Goal: Task Accomplishment & Management: Use online tool/utility

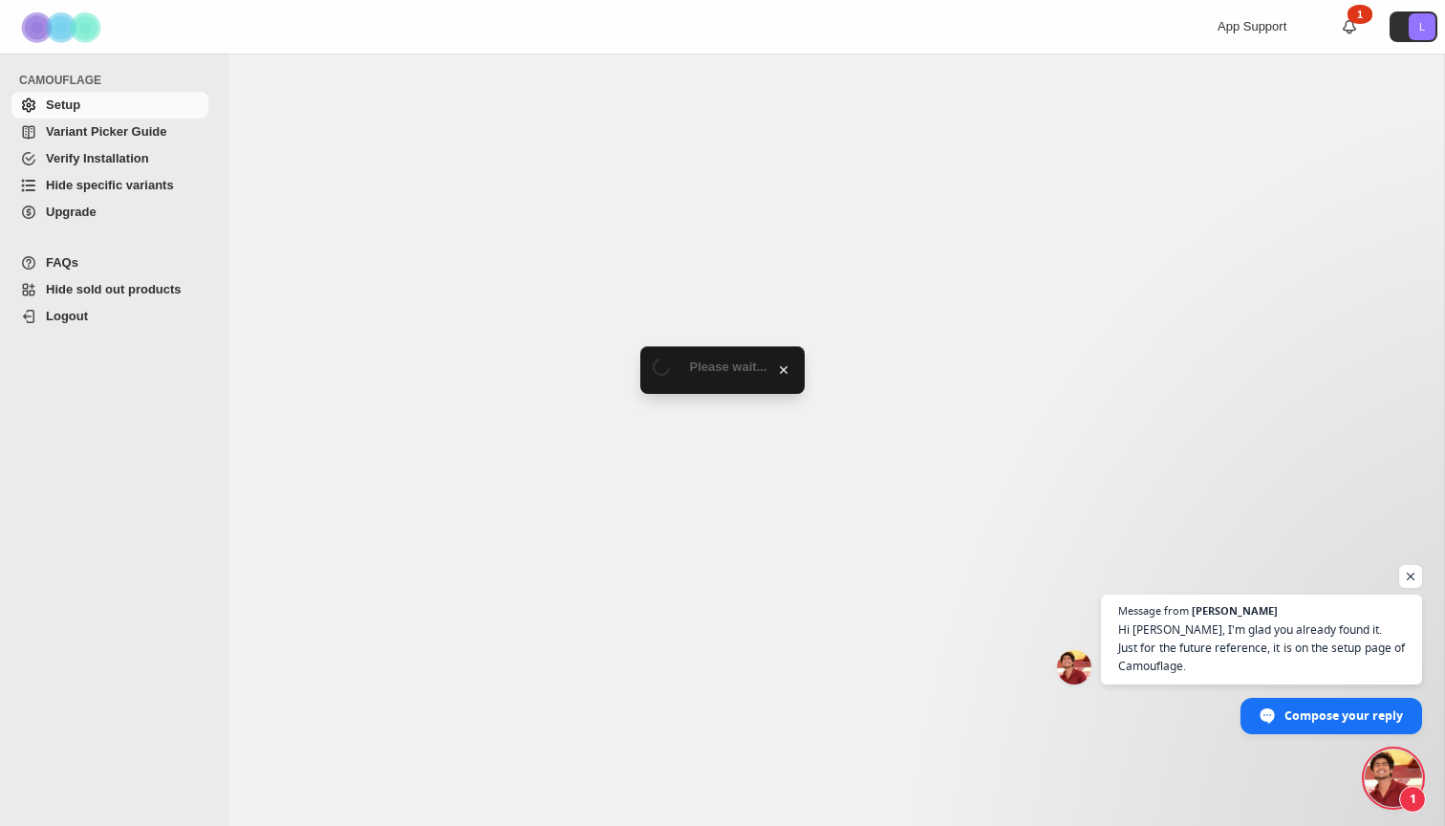
scroll to position [552, 0]
select select "**********"
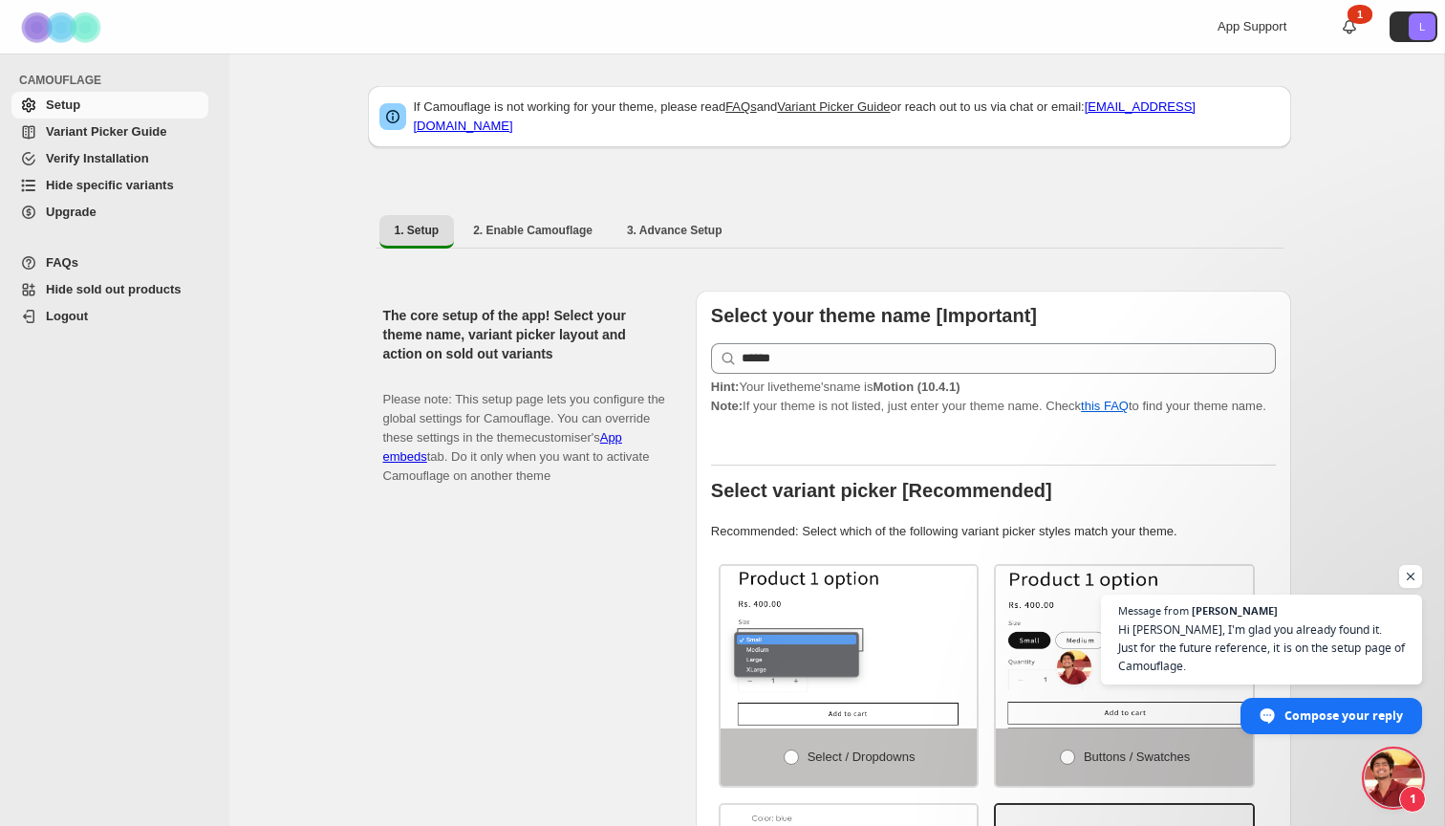
click at [106, 180] on span "Hide specific variants" at bounding box center [110, 185] width 128 height 14
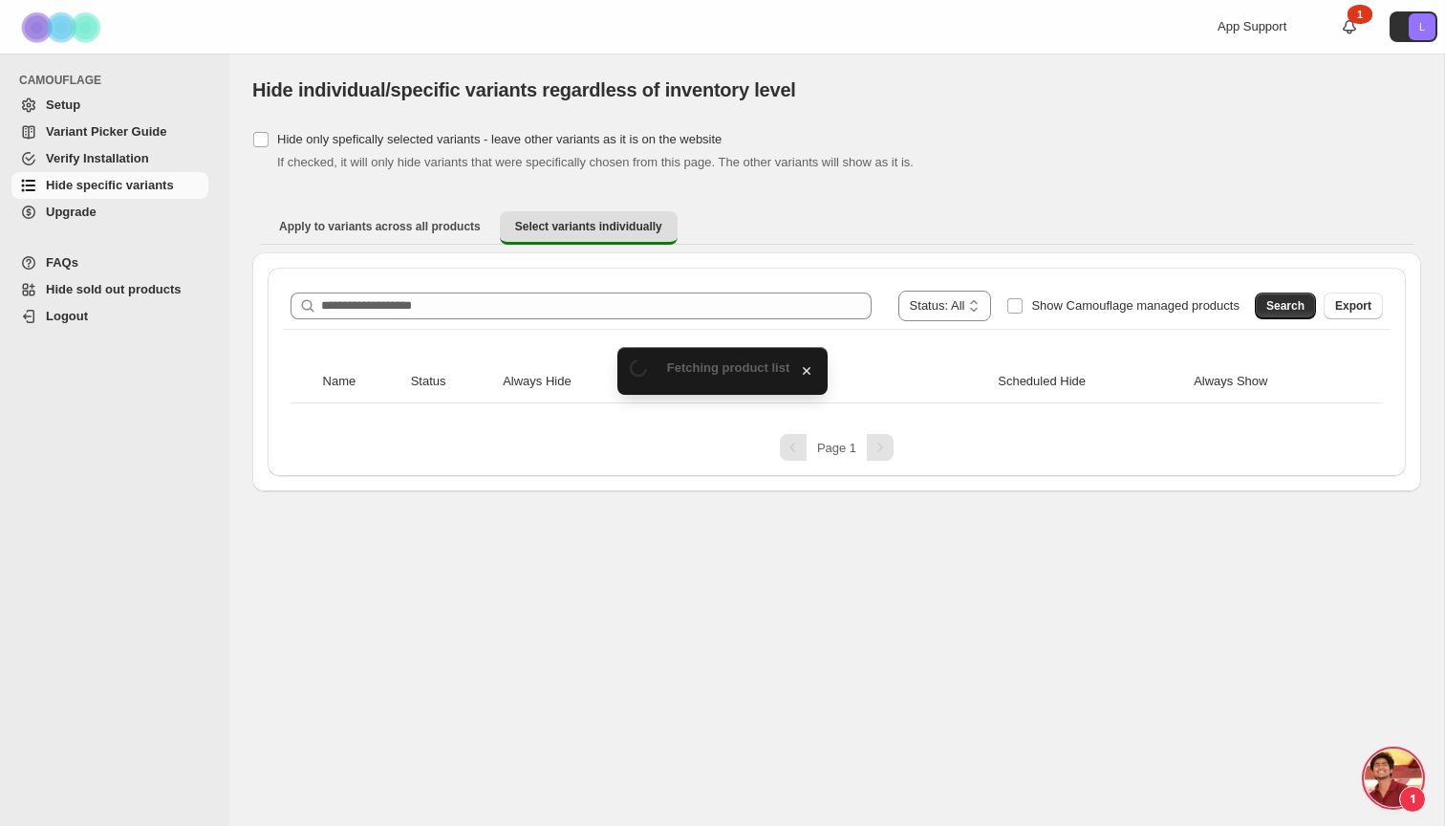
scroll to position [552, 0]
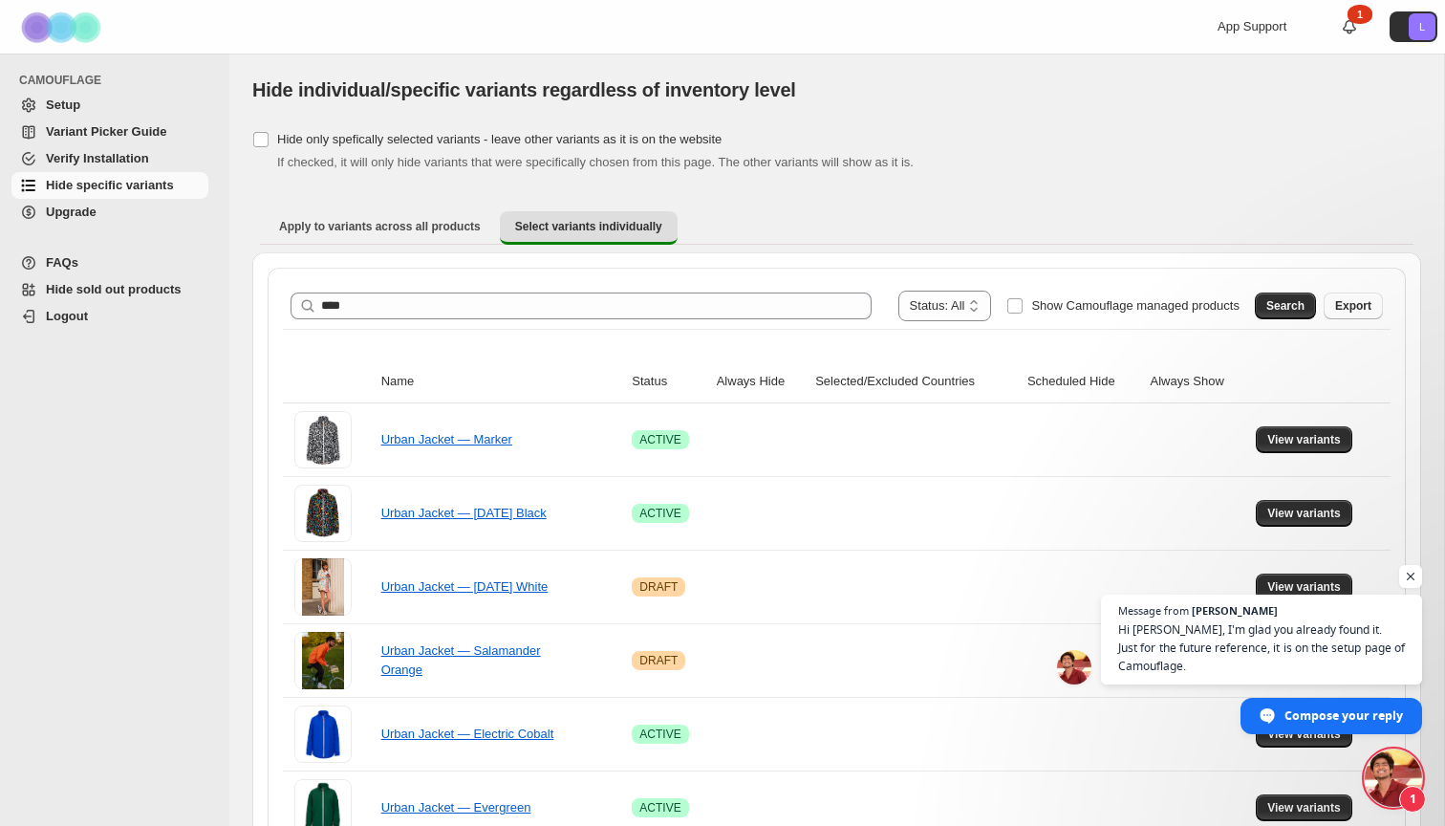
type input "****"
click at [1310, 296] on button "Search" at bounding box center [1285, 306] width 61 height 27
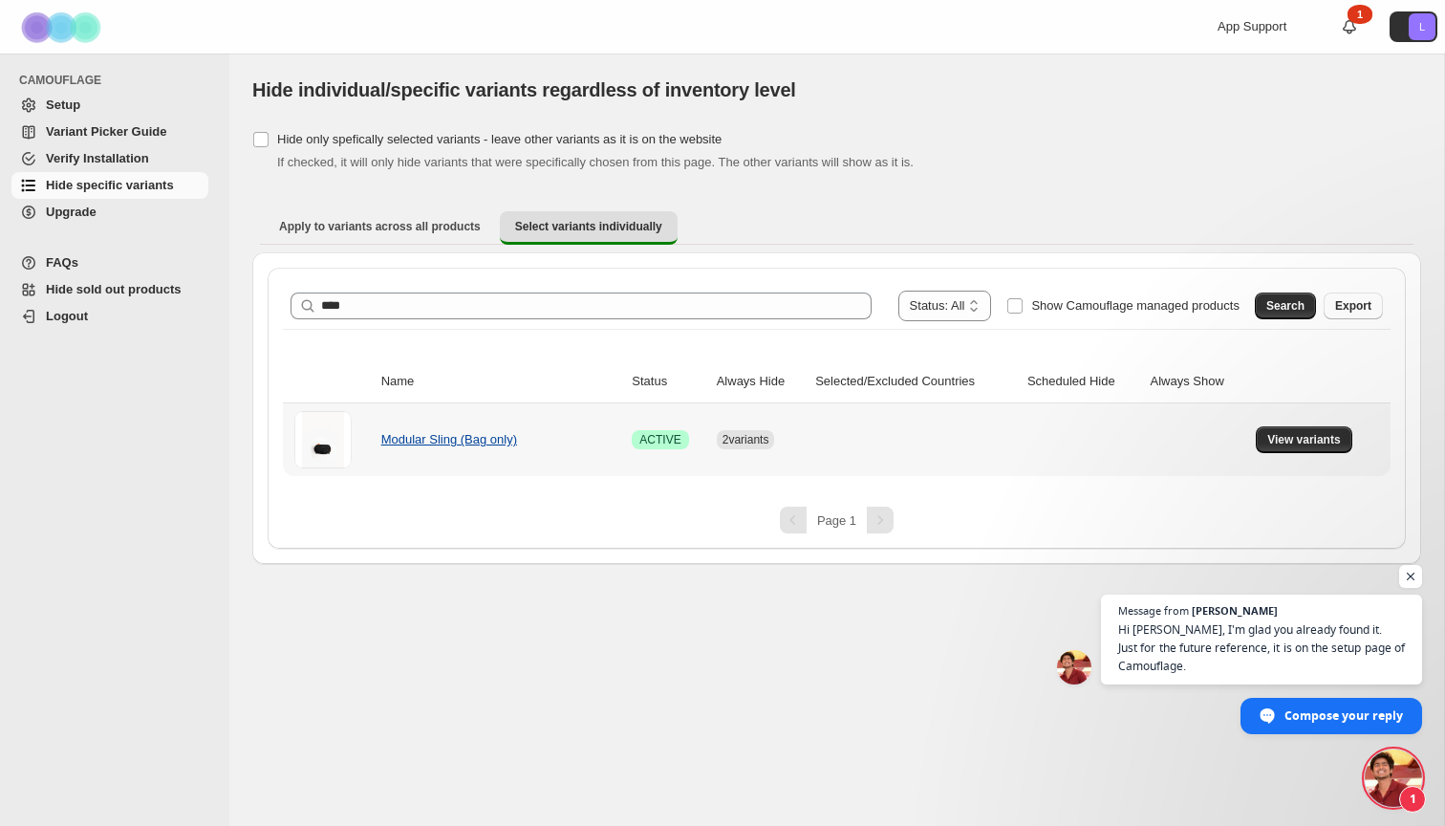
click at [428, 444] on link "Modular Sling (Bag only)" at bounding box center [449, 439] width 136 height 14
click at [1307, 444] on span "View variants" at bounding box center [1305, 439] width 74 height 15
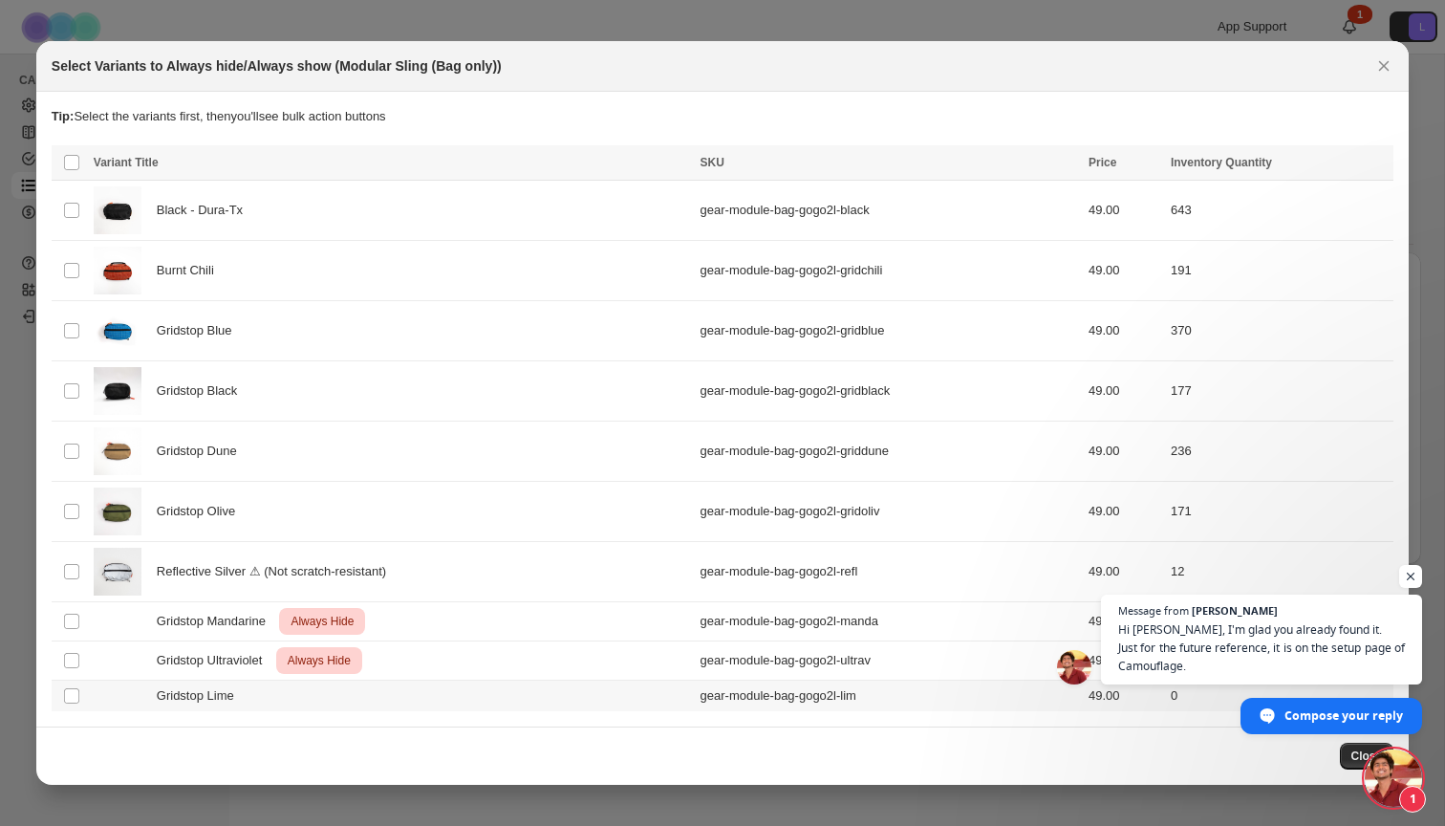
click at [106, 706] on td "Gridstop Lime" at bounding box center [391, 697] width 607 height 32
click at [1414, 575] on span "Open chat" at bounding box center [1412, 577] width 24 height 24
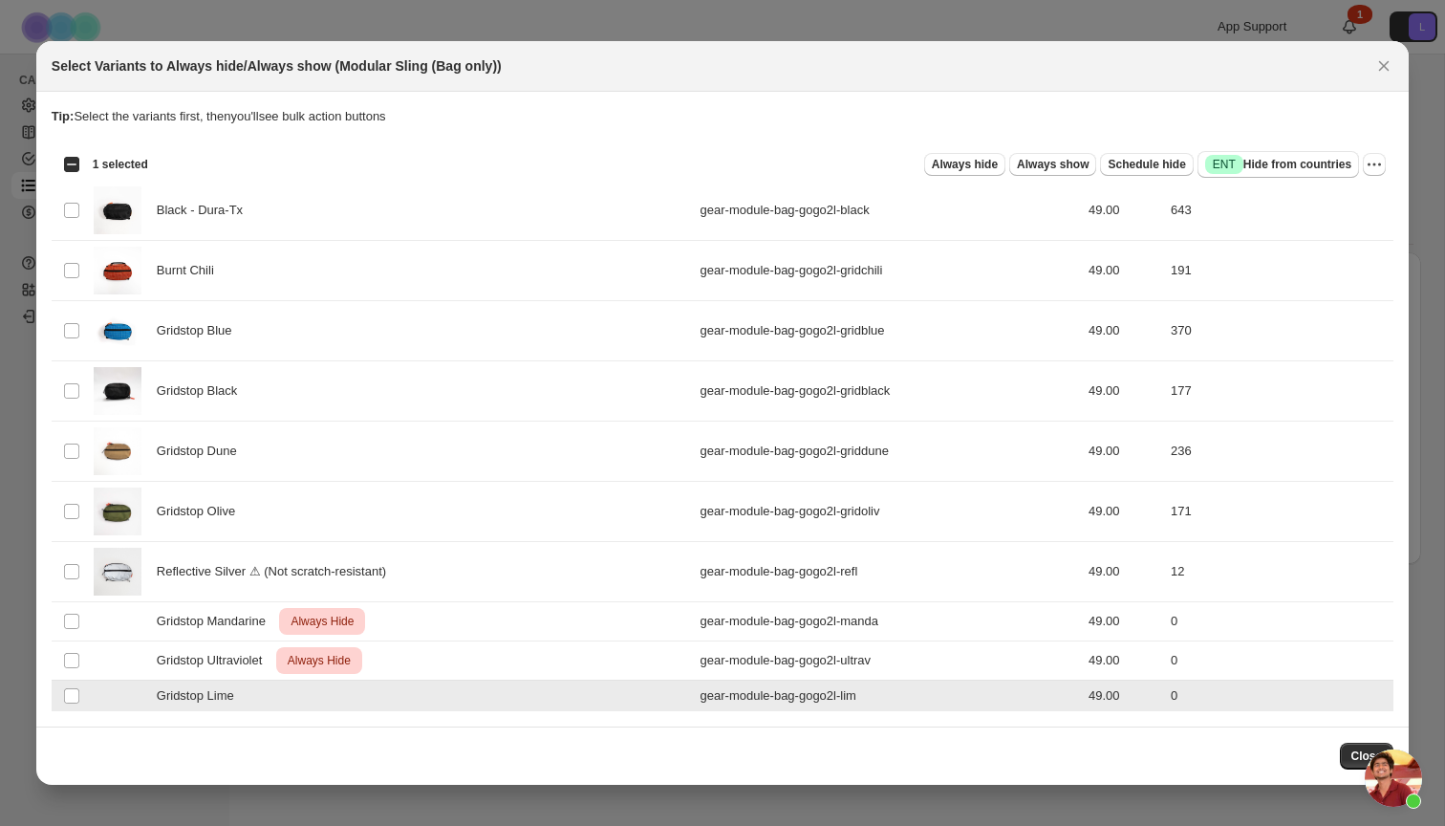
scroll to position [0, 0]
click at [973, 168] on span "Always hide" at bounding box center [965, 164] width 66 height 15
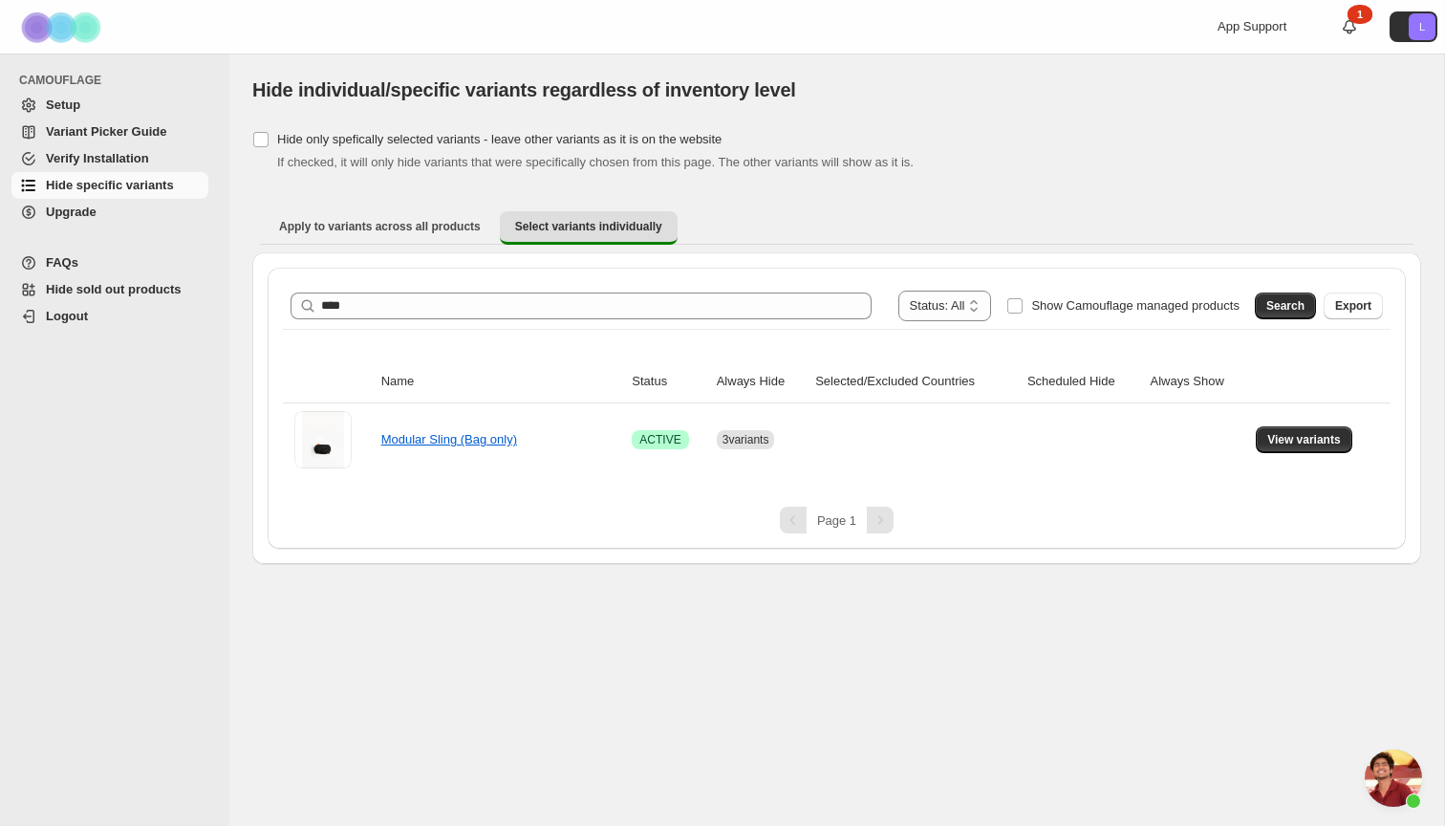
click at [76, 262] on span "FAQs" at bounding box center [62, 262] width 33 height 14
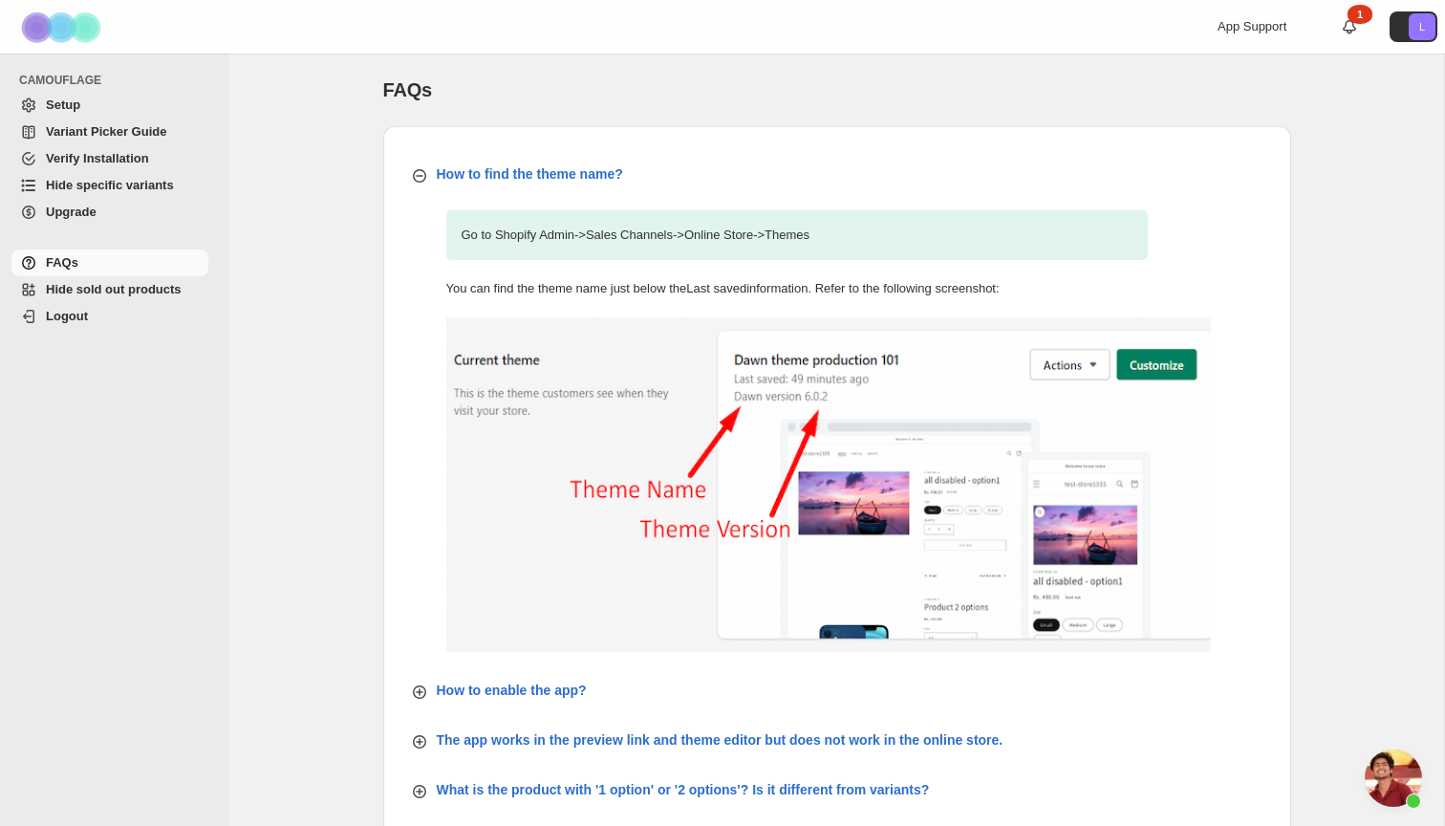
scroll to position [552, 0]
click at [57, 114] on span "Setup" at bounding box center [125, 105] width 159 height 19
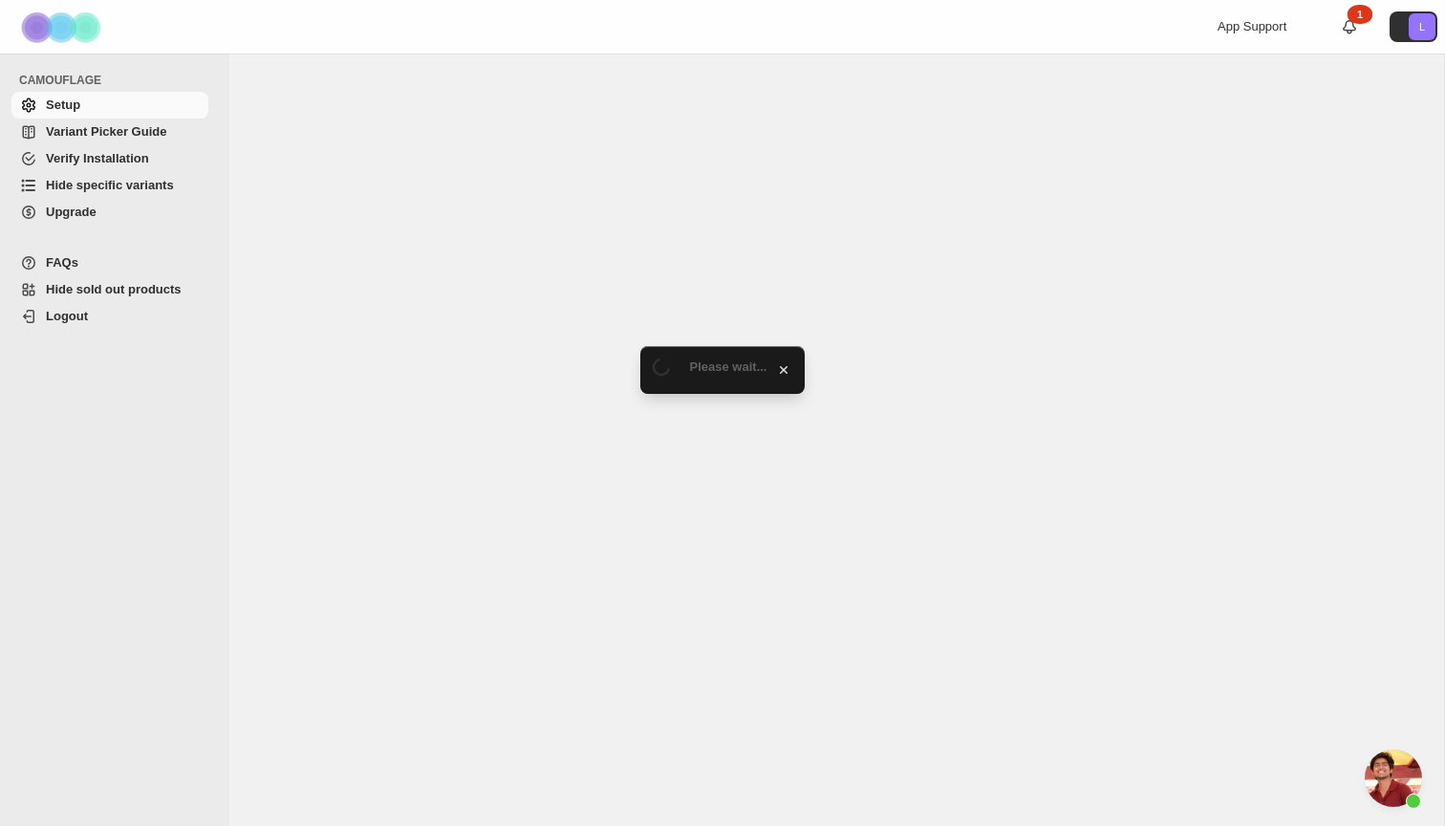
scroll to position [552, 0]
select select "**********"
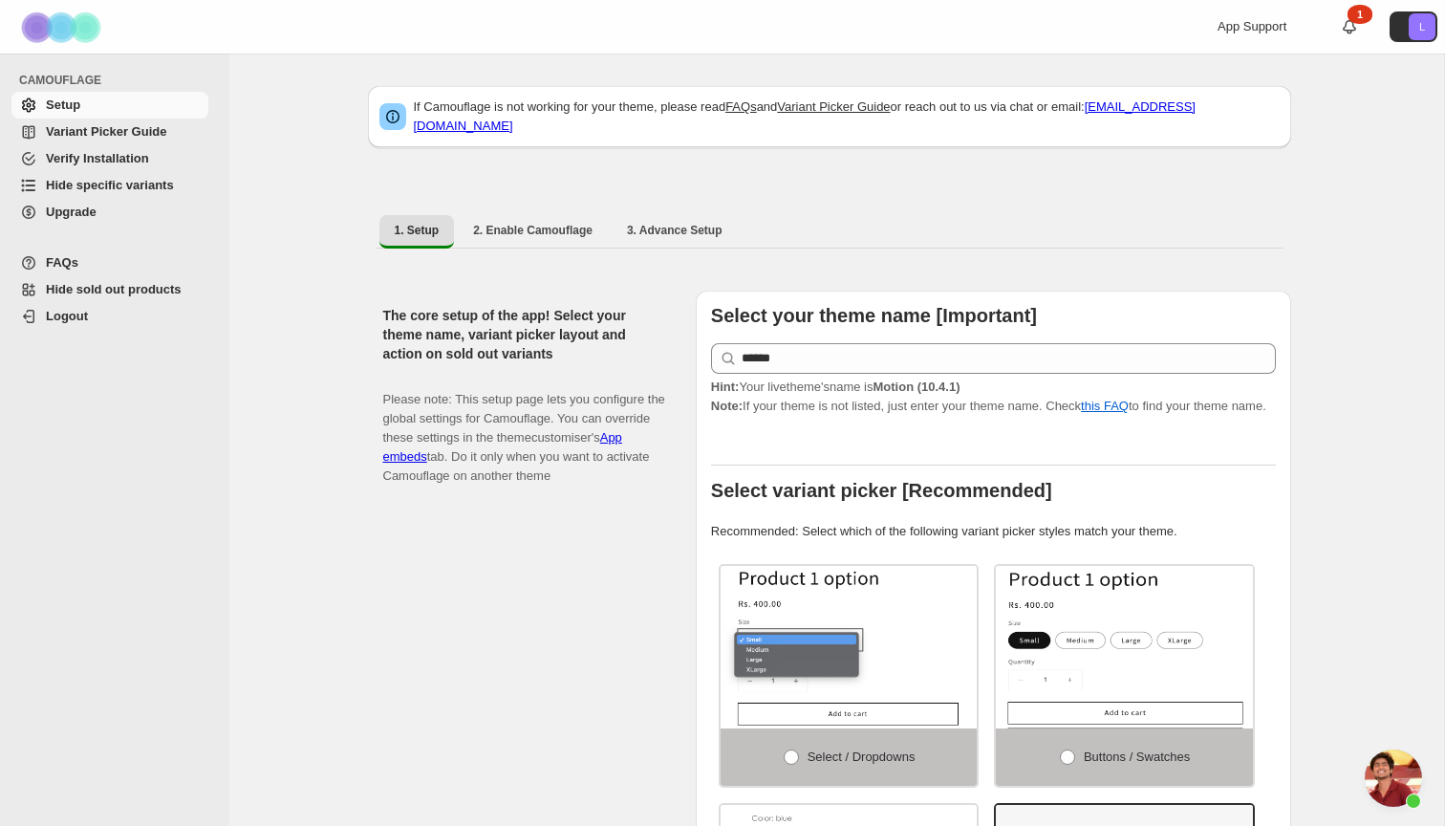
scroll to position [0, 0]
